Goal: Information Seeking & Learning: Learn about a topic

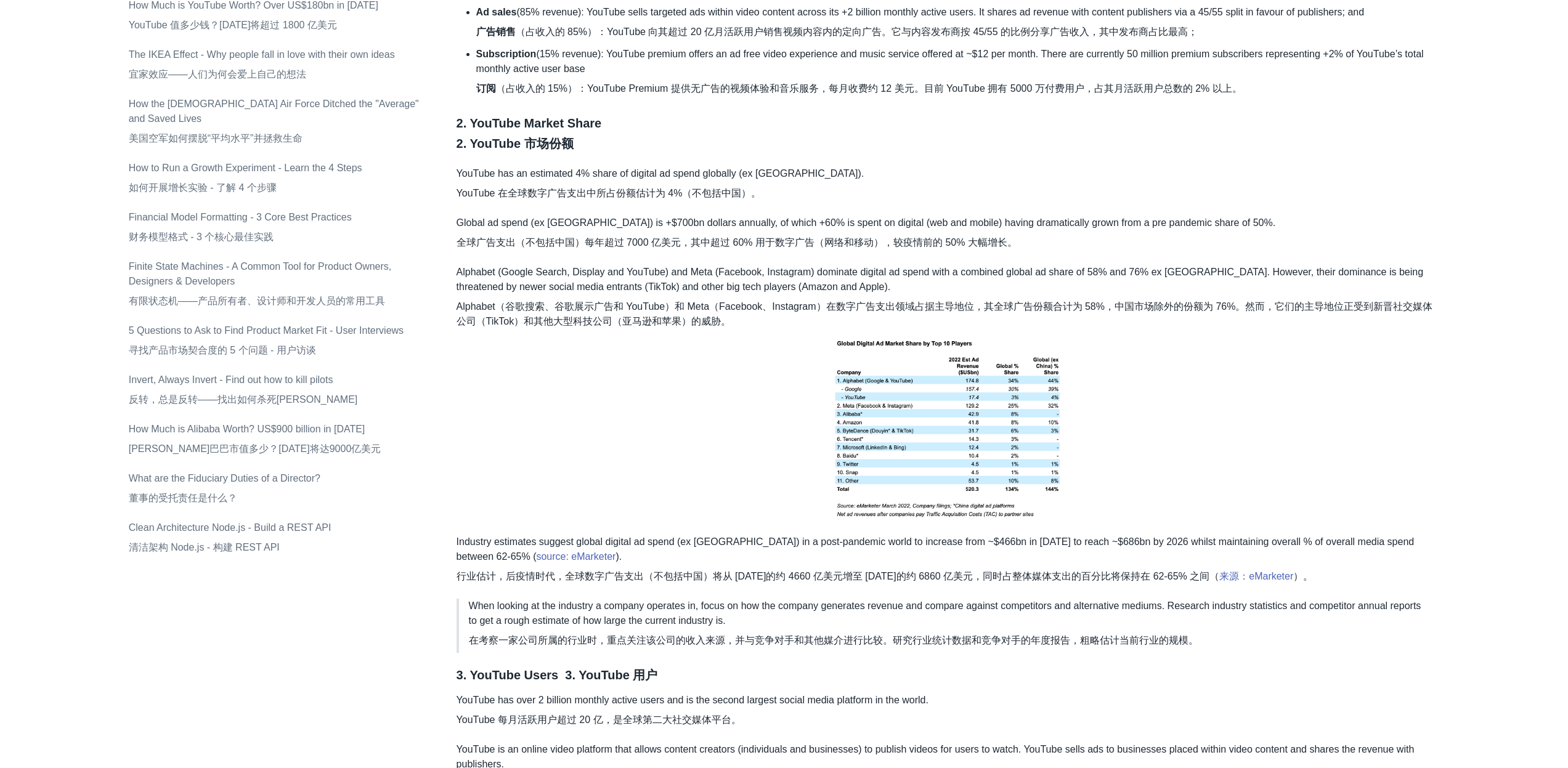
scroll to position [1312, 0]
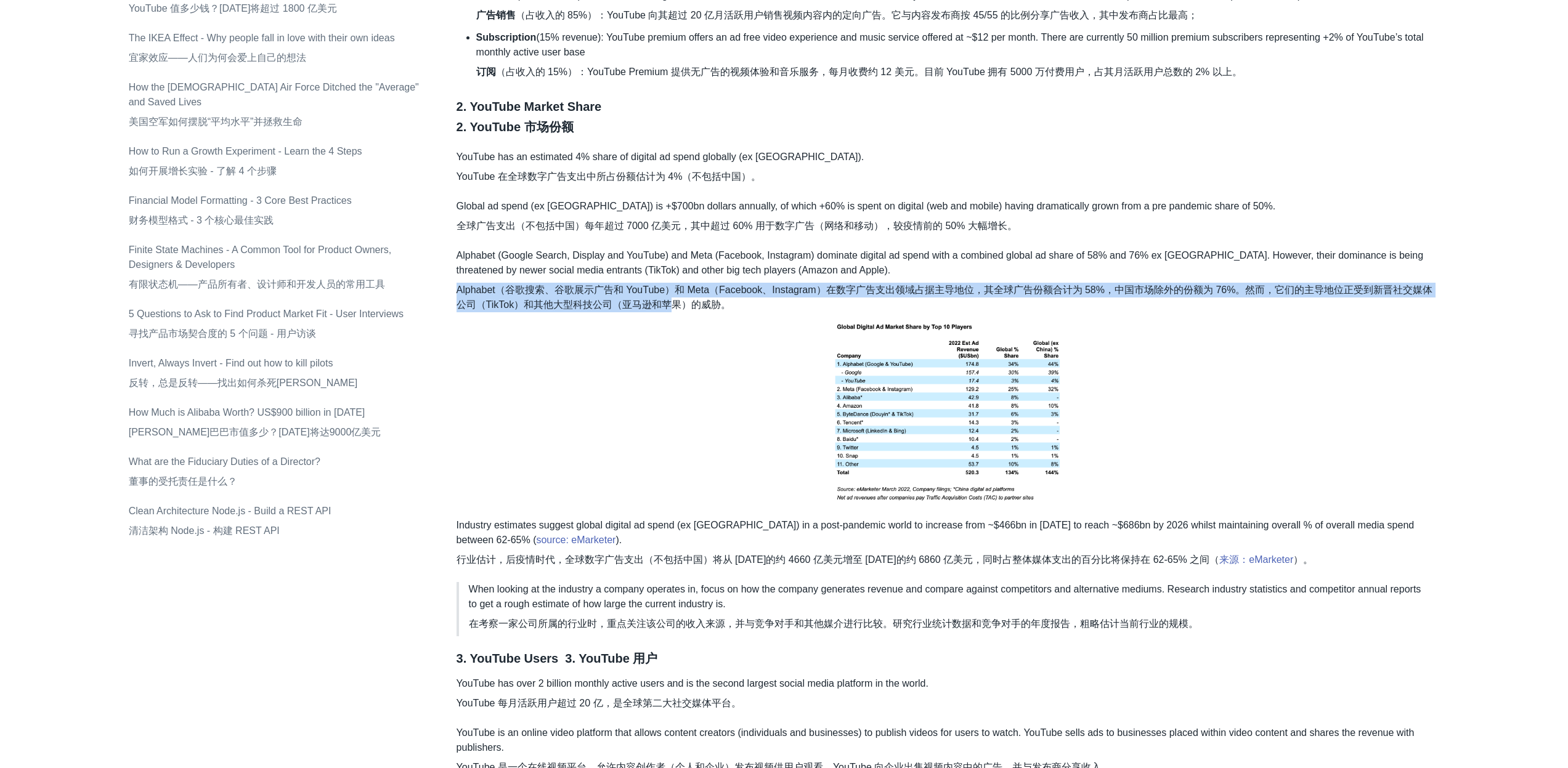
drag, startPoint x: 669, startPoint y: 308, endPoint x: 577, endPoint y: 279, distance: 96.5
click at [577, 279] on p "Alphabet (Google Search, Display and YouTube) and Meta (Facebook, Instagram) do…" at bounding box center [948, 379] width 983 height 260
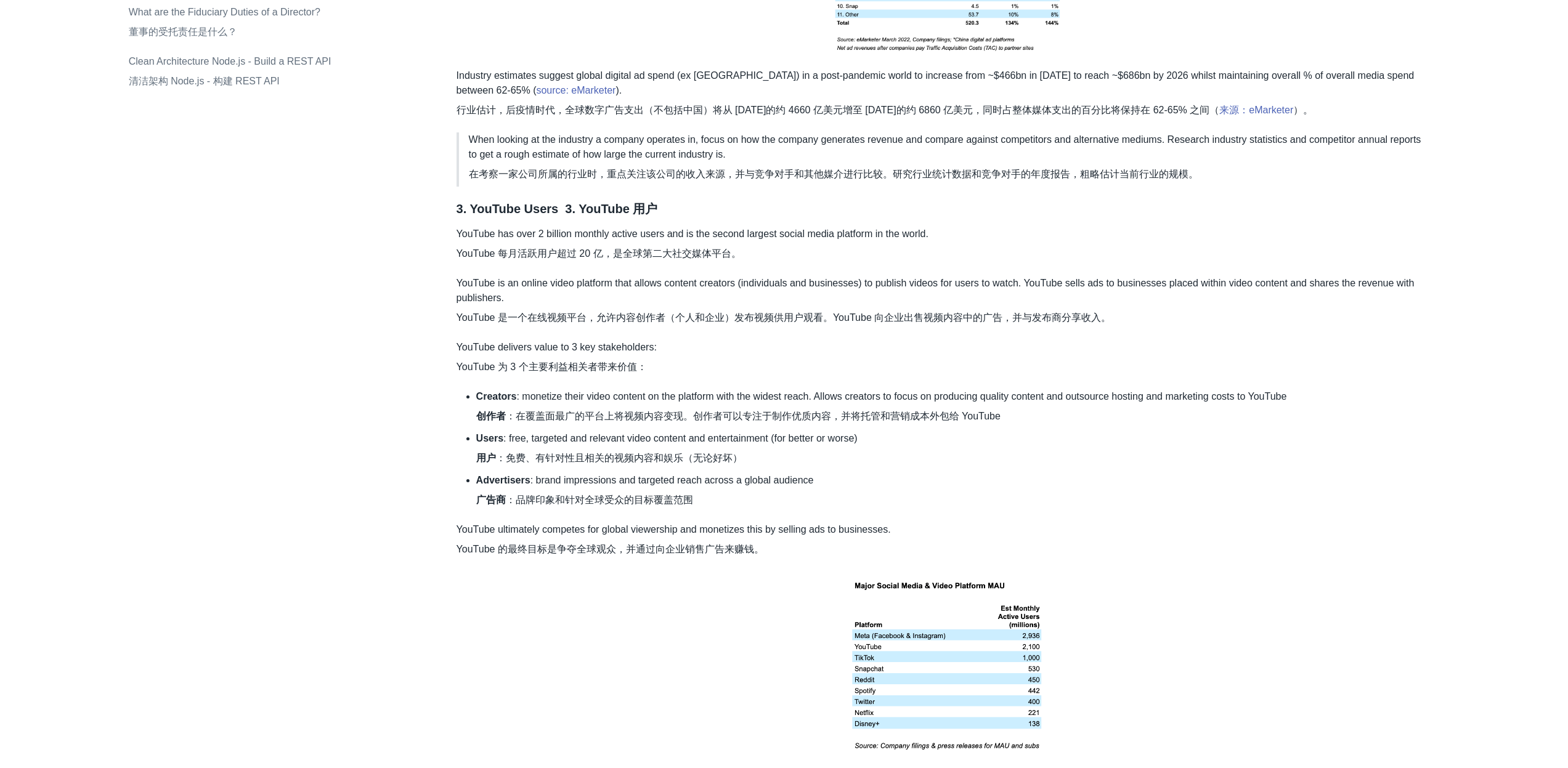
scroll to position [1784, 0]
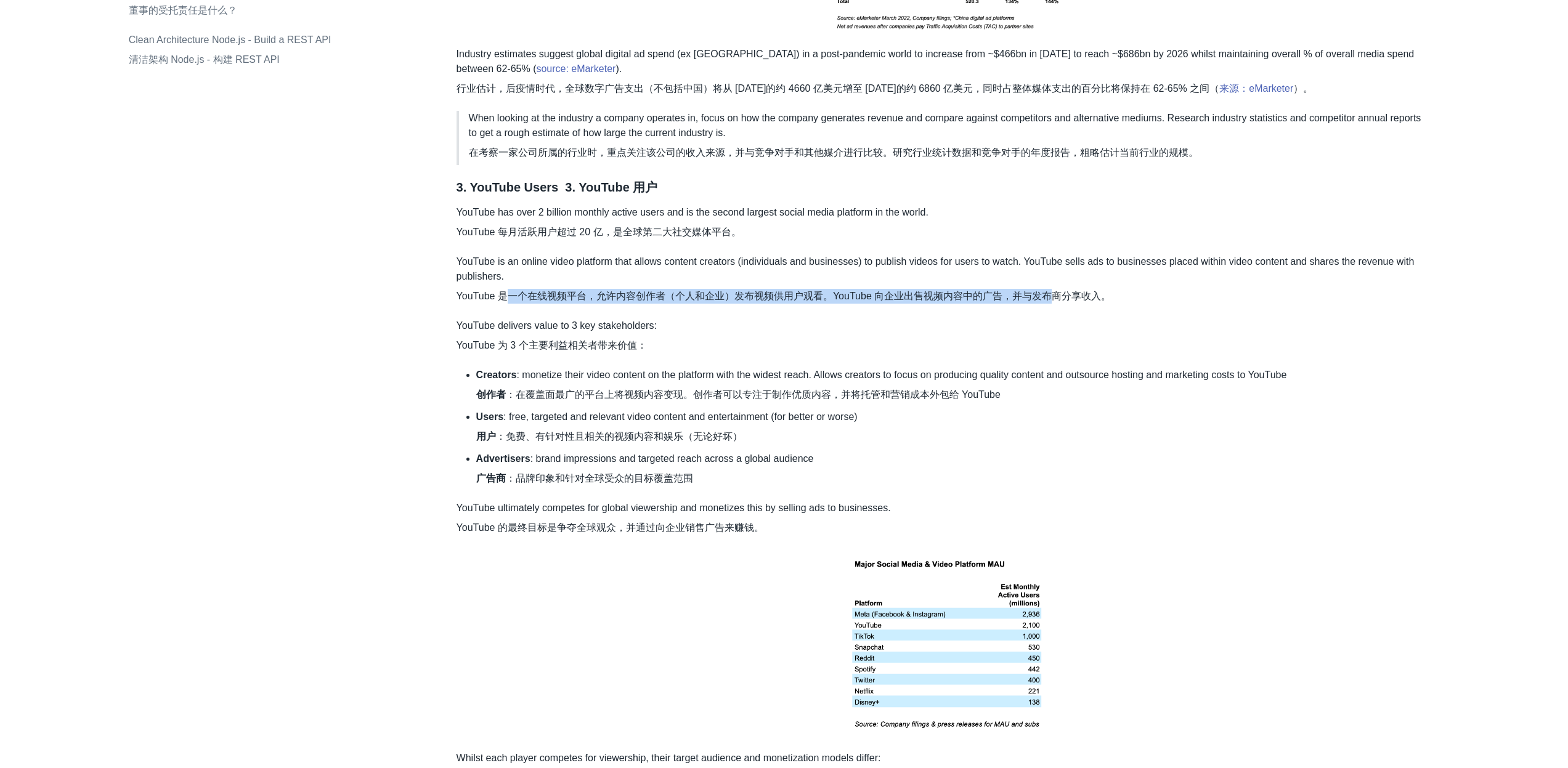
drag, startPoint x: 505, startPoint y: 297, endPoint x: 1052, endPoint y: 298, distance: 547.0
click at [1052, 298] on font "YouTube 是一个在线视频平台，允许内容创作者（个人和企业）发布视频供用户观看。YouTube 向企业出售视频内容中的广告，并与发布商分享收入。" at bounding box center [784, 296] width 655 height 10
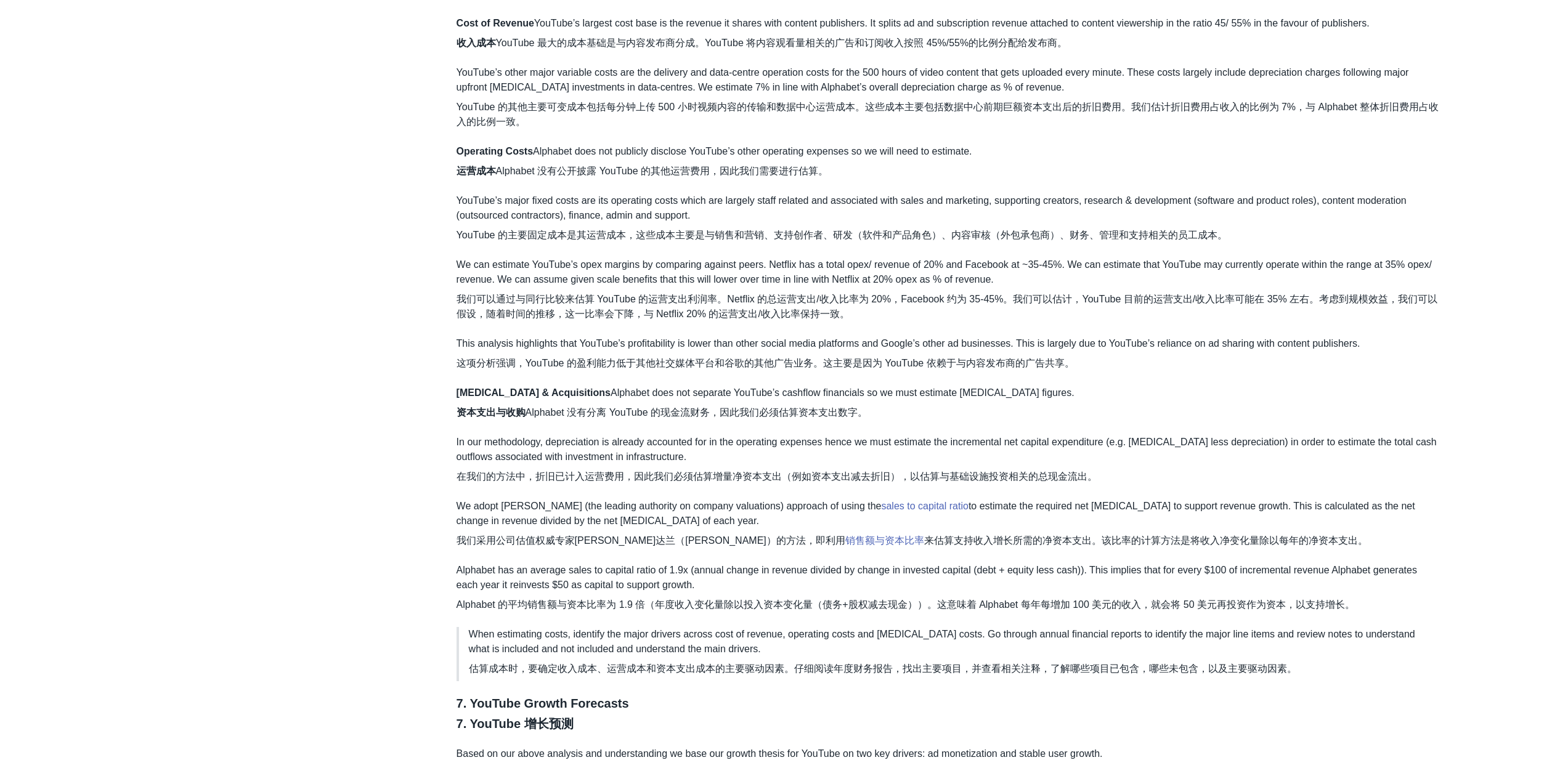
scroll to position [4683, 0]
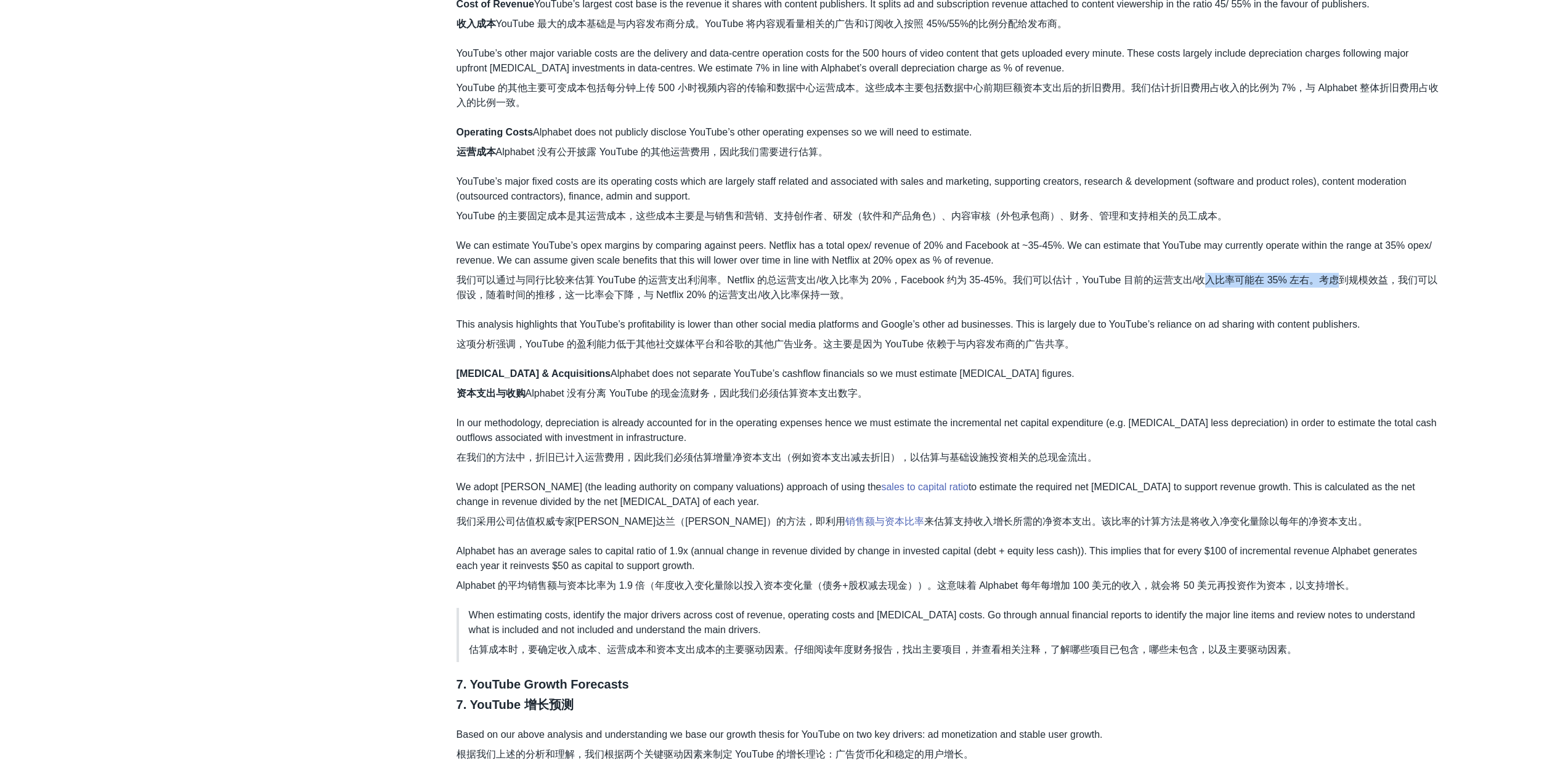
drag, startPoint x: 1213, startPoint y: 280, endPoint x: 1347, endPoint y: 286, distance: 134.1
click at [1347, 286] on font "我们可以通过与同行比较来估算 YouTube 的运营支出利润率。Netflix 的总运营支出/收入比率为 20%，Facebook 约为 35-45%。我们可…" at bounding box center [948, 287] width 983 height 29
drag, startPoint x: 637, startPoint y: 300, endPoint x: 771, endPoint y: 303, distance: 134.0
click at [771, 303] on p "We can estimate YouTube’s opex margins by comparing against peers. Netflix has …" at bounding box center [948, 273] width 983 height 69
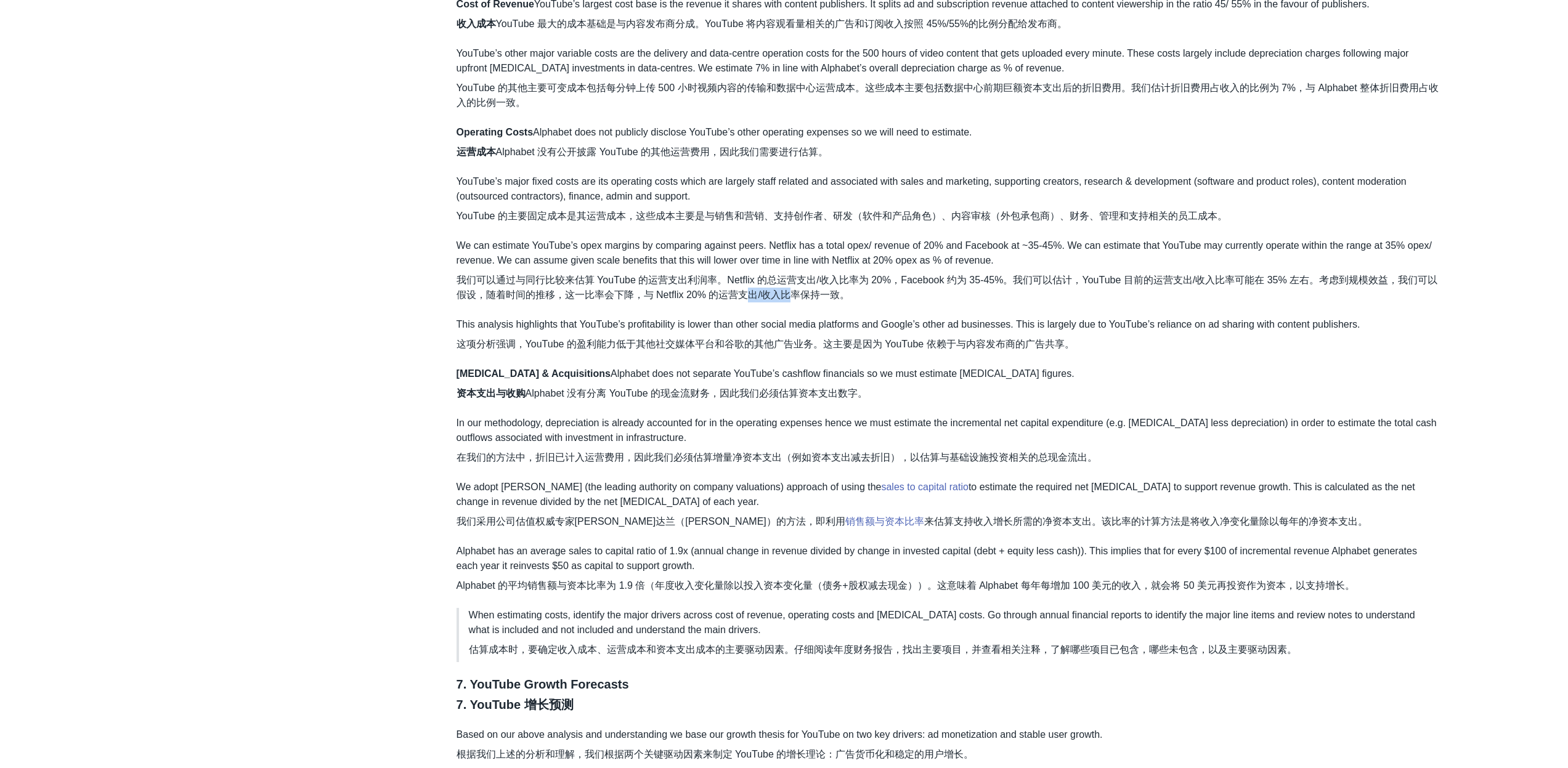
drag, startPoint x: 805, startPoint y: 300, endPoint x: 762, endPoint y: 295, distance: 43.3
click at [762, 295] on font "我们可以通过与同行比较来估算 YouTube 的运营支出利润率。Netflix 的总运营支出/收入比率为 20%，Facebook 约为 35-45%。我们可…" at bounding box center [947, 287] width 982 height 26
drag, startPoint x: 821, startPoint y: 296, endPoint x: 613, endPoint y: 289, distance: 208.1
click at [613, 289] on font "我们可以通过与同行比较来估算 YouTube 的运营支出利润率。Netflix 的总运营支出/收入比率为 20%，Facebook 约为 35-45%。我们可…" at bounding box center [947, 287] width 982 height 26
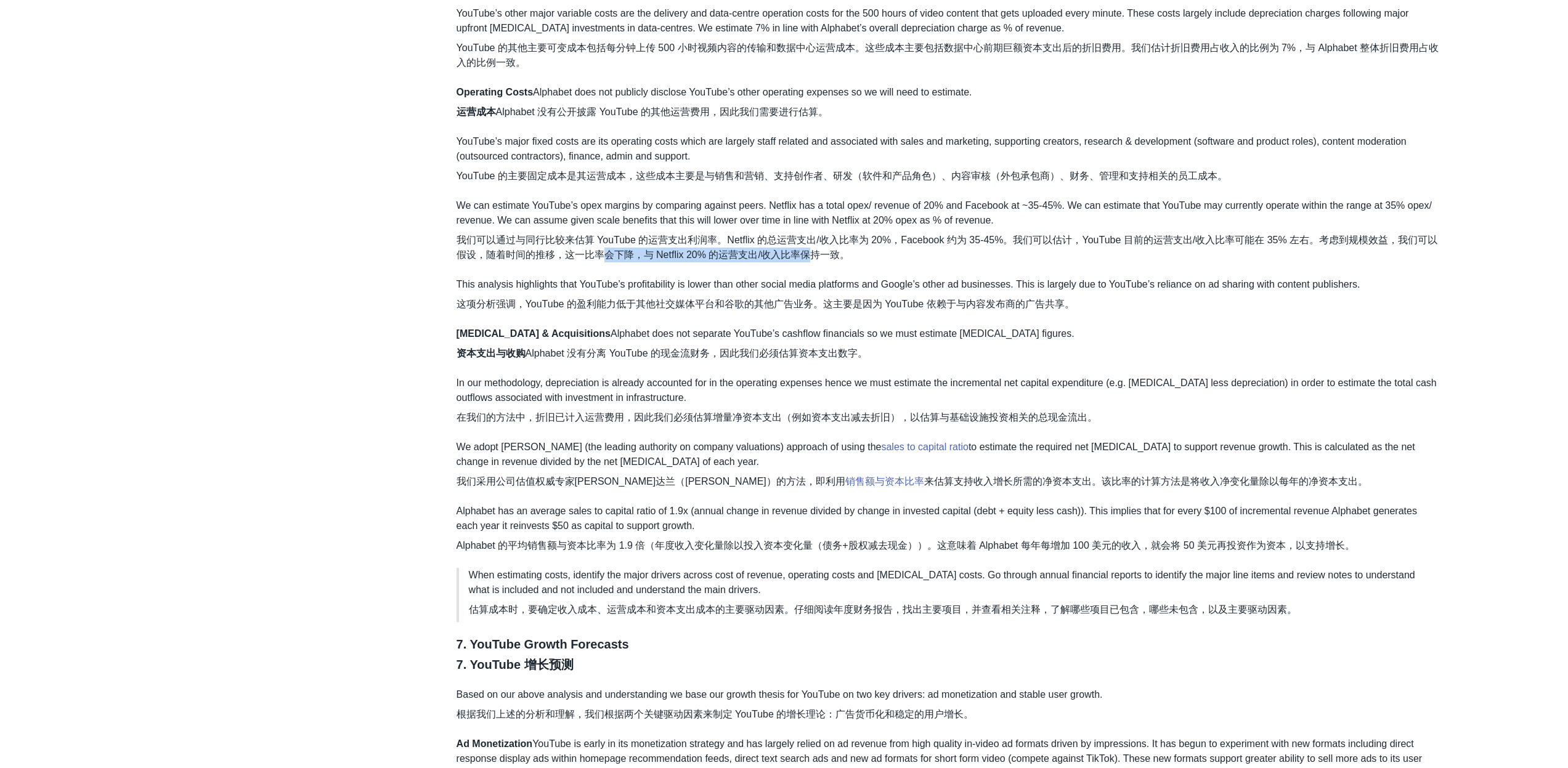
scroll to position [4723, 0]
drag, startPoint x: 580, startPoint y: 299, endPoint x: 621, endPoint y: 304, distance: 41.3
click at [621, 304] on font "这项分析强调，YouTube 的盈利能力低于其他社交媒体平台和谷歌的其他广告业务。这主要是因为 YouTube 依赖于与内容发布商的广告共享。" at bounding box center [765, 304] width 618 height 10
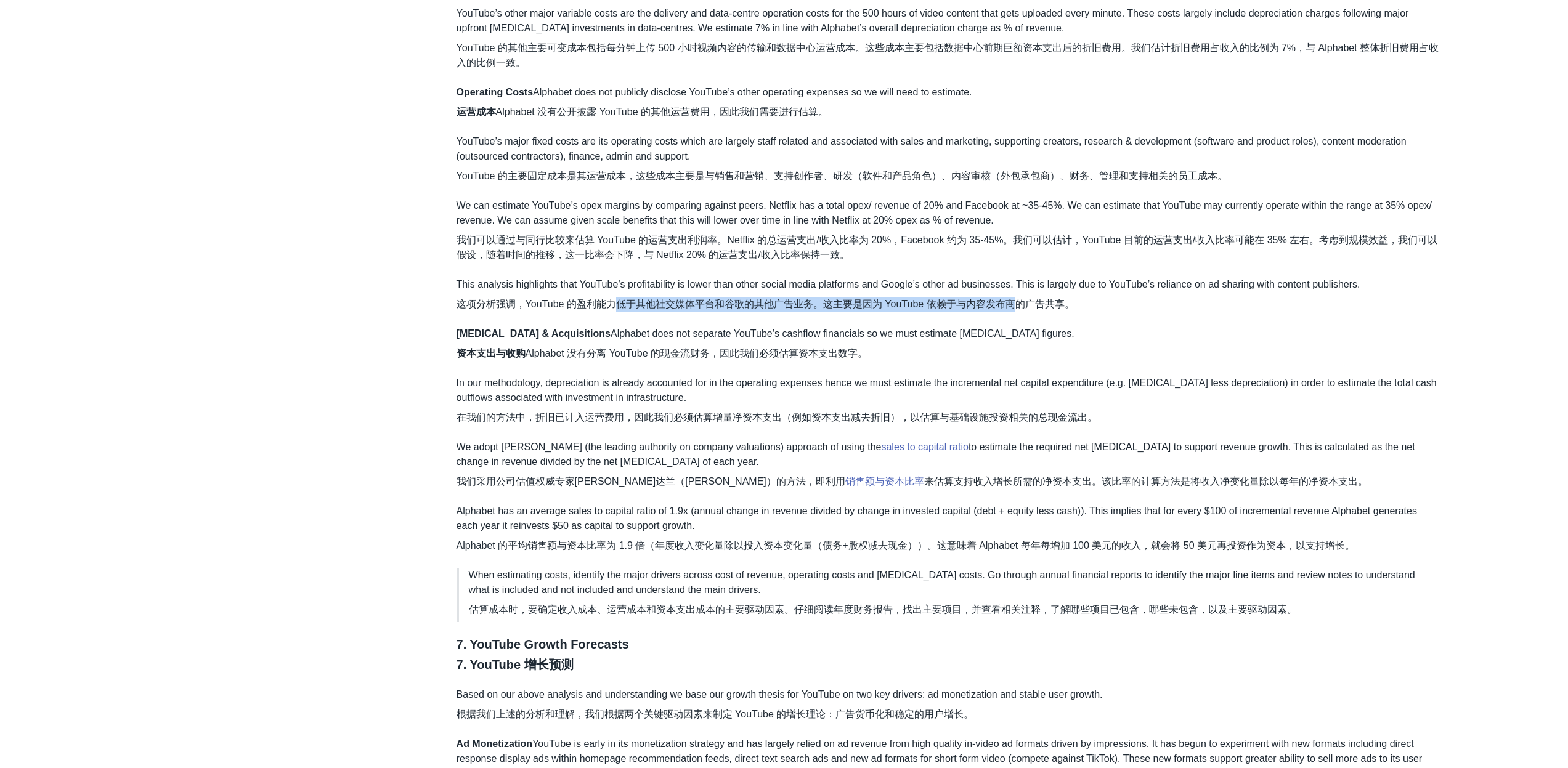
drag, startPoint x: 617, startPoint y: 305, endPoint x: 1014, endPoint y: 303, distance: 397.0
click at [1014, 303] on font "这项分析强调，YouTube 的盈利能力低于其他社交媒体平台和谷歌的其他广告业务。这主要是因为 YouTube 依赖于与内容发布商的广告共享。" at bounding box center [765, 304] width 618 height 10
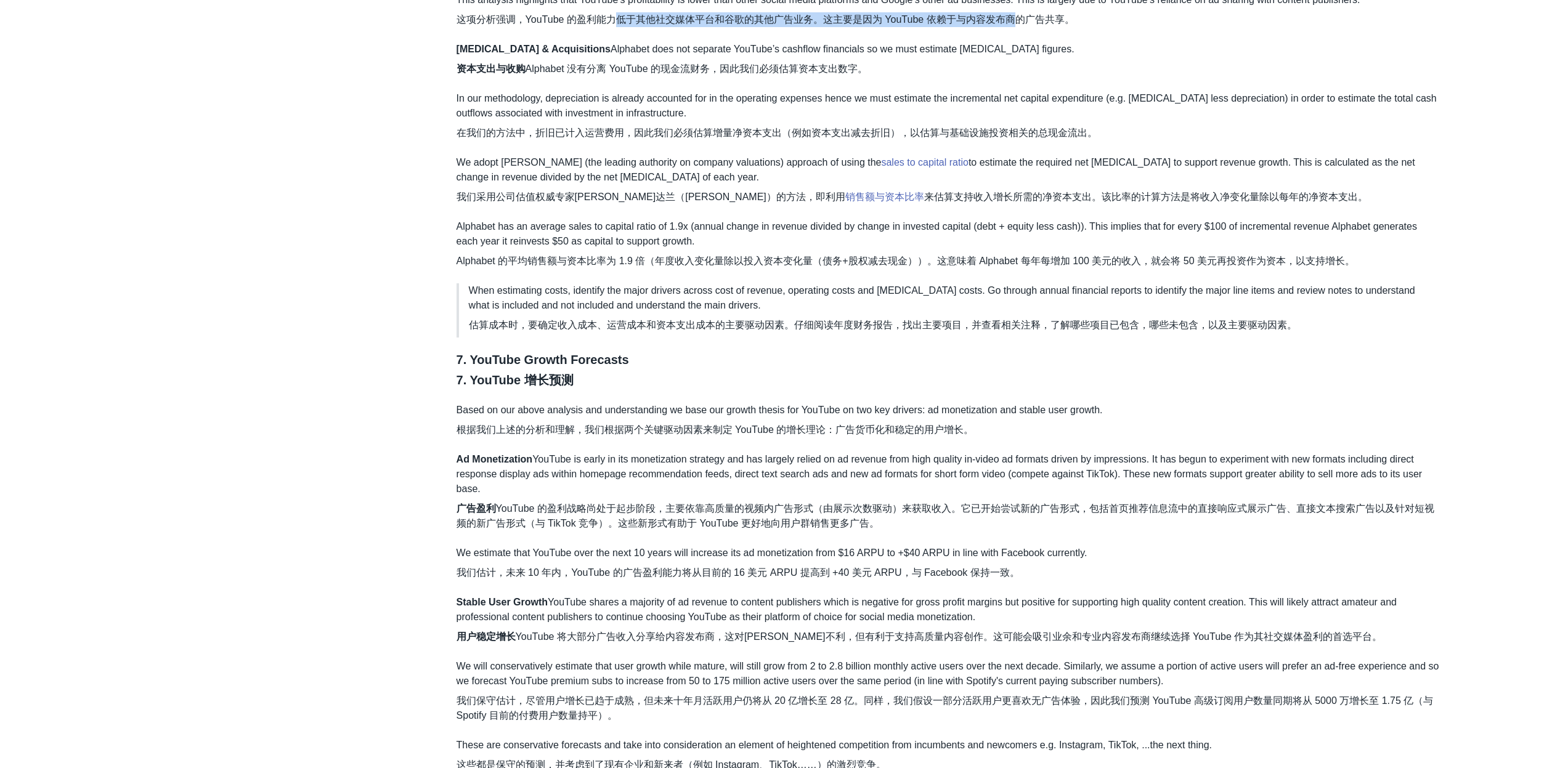
scroll to position [5008, 0]
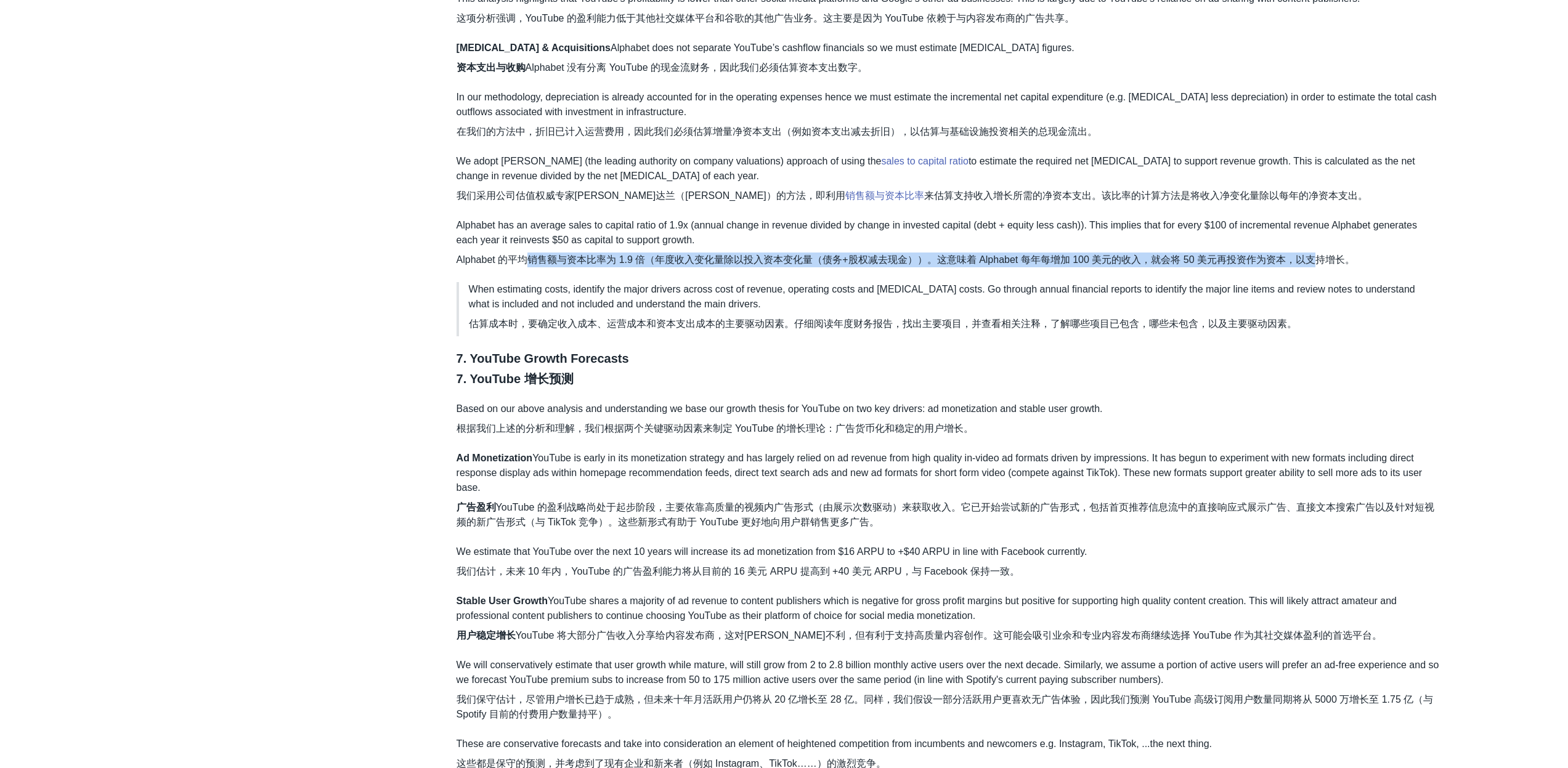
drag, startPoint x: 527, startPoint y: 261, endPoint x: 1306, endPoint y: 261, distance: 779.0
click at [1306, 261] on font "Alphabet 的平均销售额与资本比率为 1.9 倍（年度收入变化量除以投入资本变化量（债务+股权减去现金））。这意味着 Alphabet 每年每增加 10…" at bounding box center [906, 259] width 898 height 10
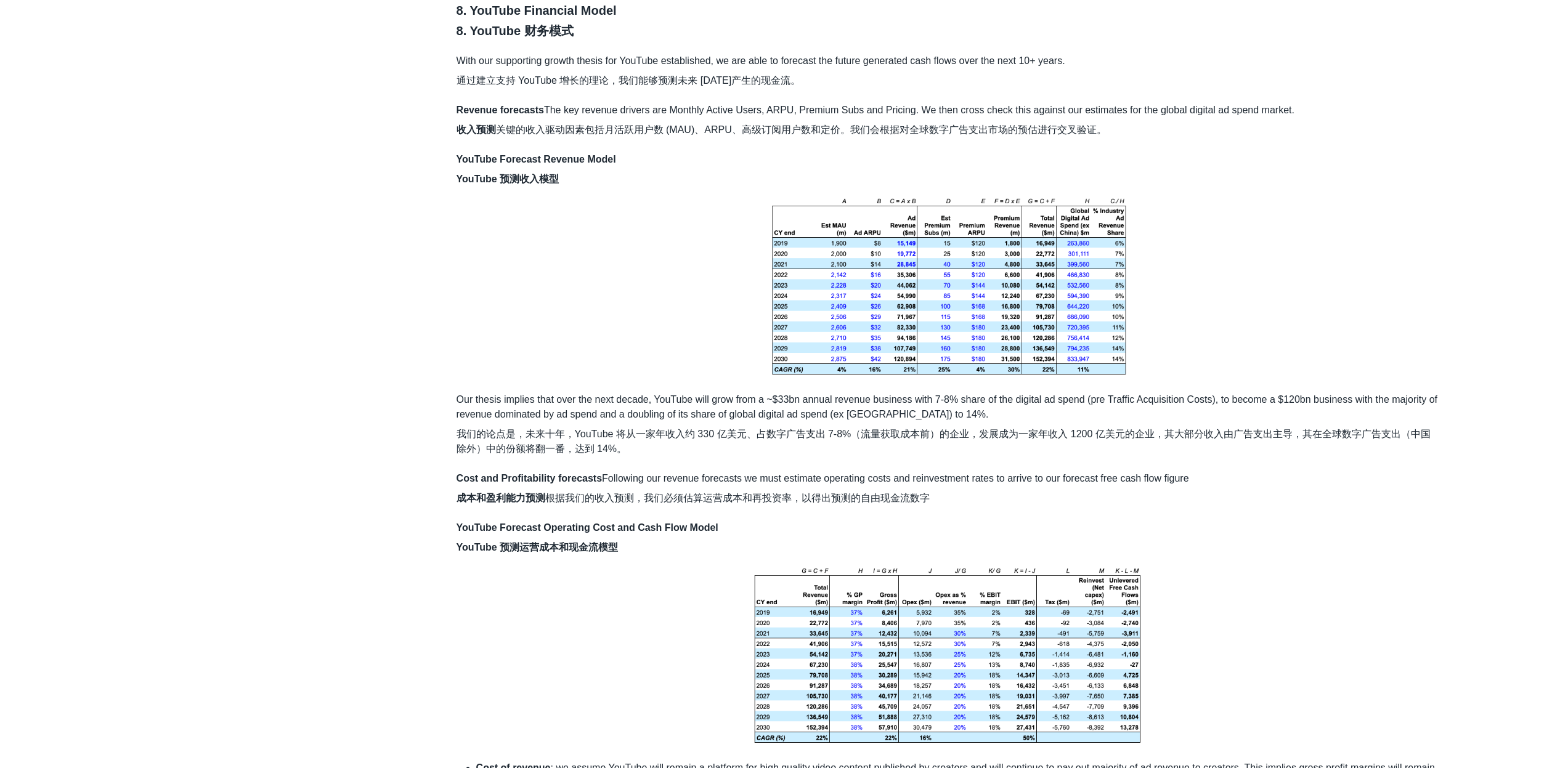
scroll to position [5820, 0]
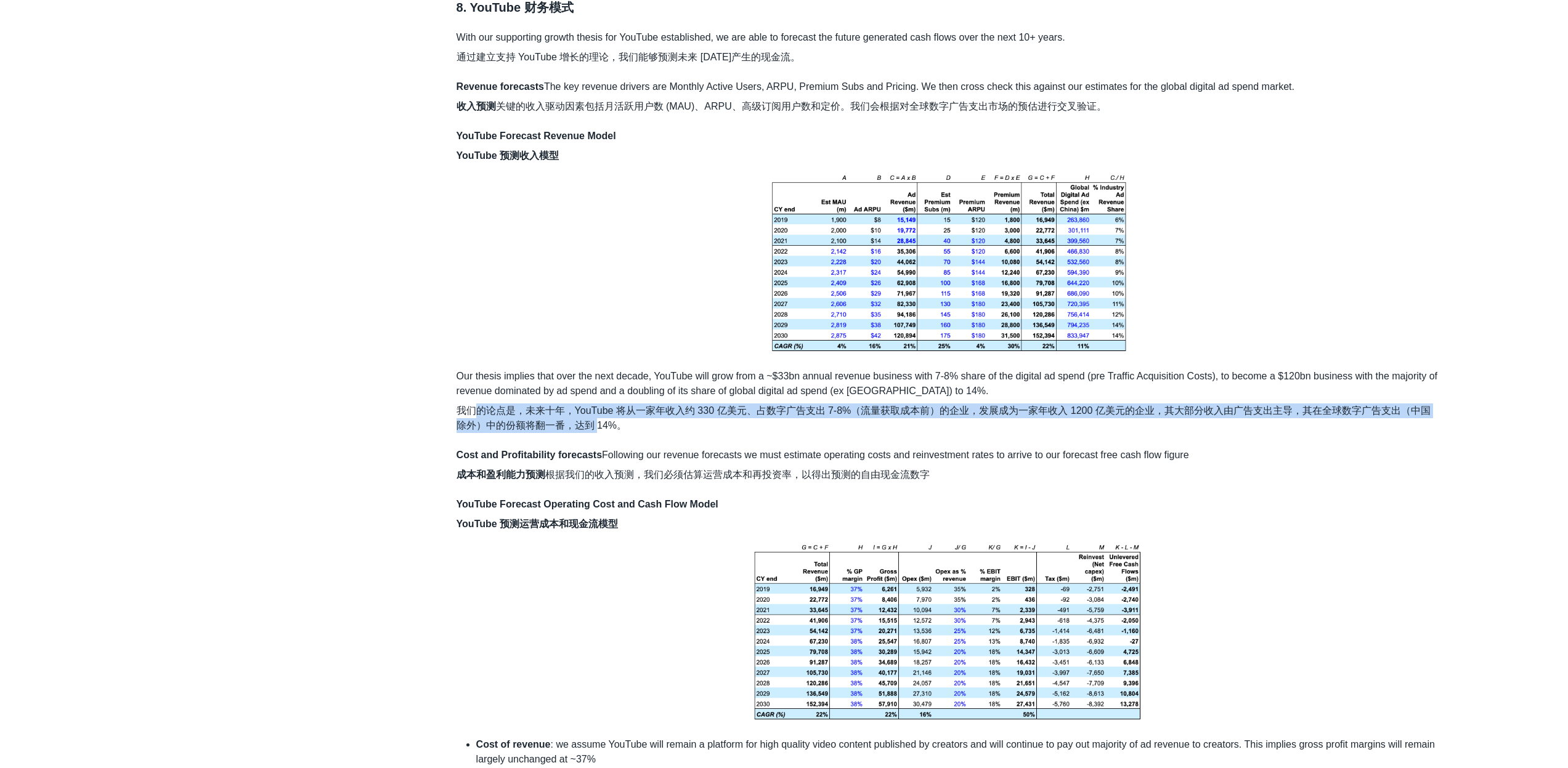
drag, startPoint x: 471, startPoint y: 410, endPoint x: 598, endPoint y: 429, distance: 128.4
click at [598, 429] on font "我们的论点是，未来十年，YouTube 将从一家年收入约 330 亿美元、占数字广告支出 7-8%（流量获取成本前）的企业，发展成为一家年收入 1200 亿美…" at bounding box center [944, 418] width 974 height 26
